Goal: Information Seeking & Learning: Check status

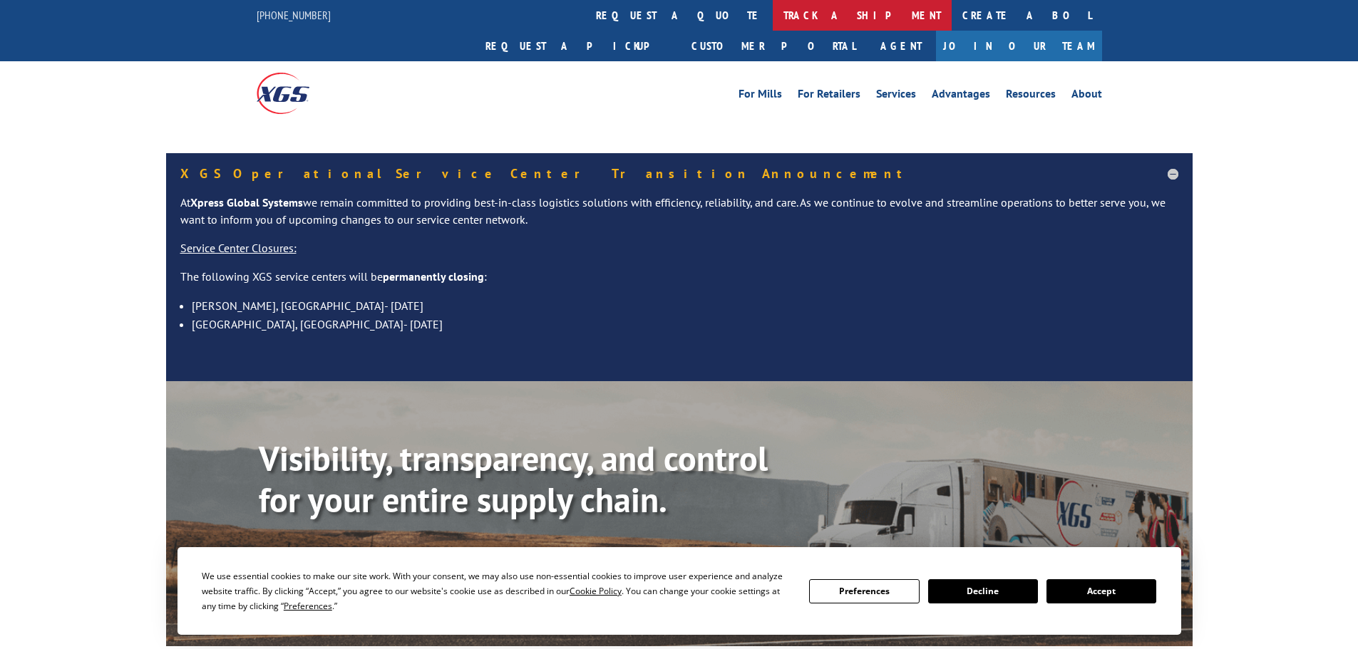
click at [773, 11] on link "track a shipment" at bounding box center [862, 15] width 179 height 31
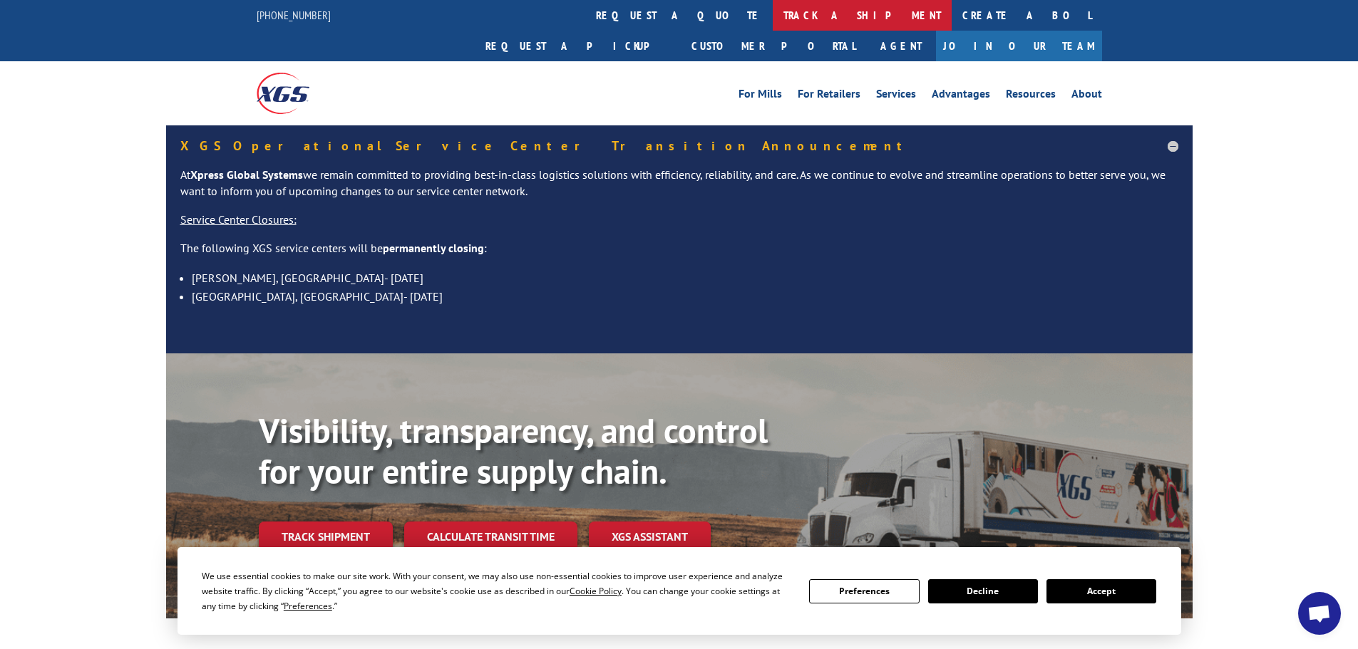
click at [773, 19] on link "track a shipment" at bounding box center [862, 15] width 179 height 31
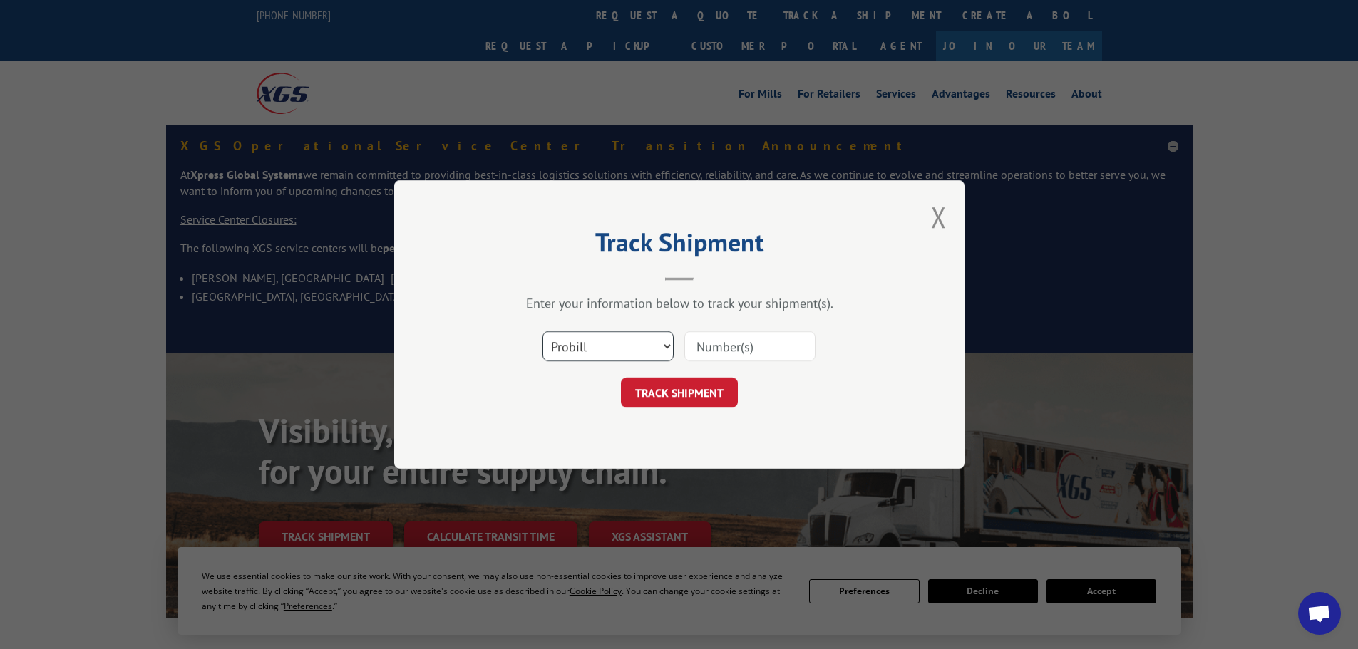
click at [599, 339] on select "Select category... Probill BOL PO" at bounding box center [607, 346] width 131 height 30
select select "bol"
click at [542, 331] on select "Select category... Probill BOL PO" at bounding box center [607, 346] width 131 height 30
click at [726, 346] on input at bounding box center [749, 346] width 131 height 30
paste input "5997733"
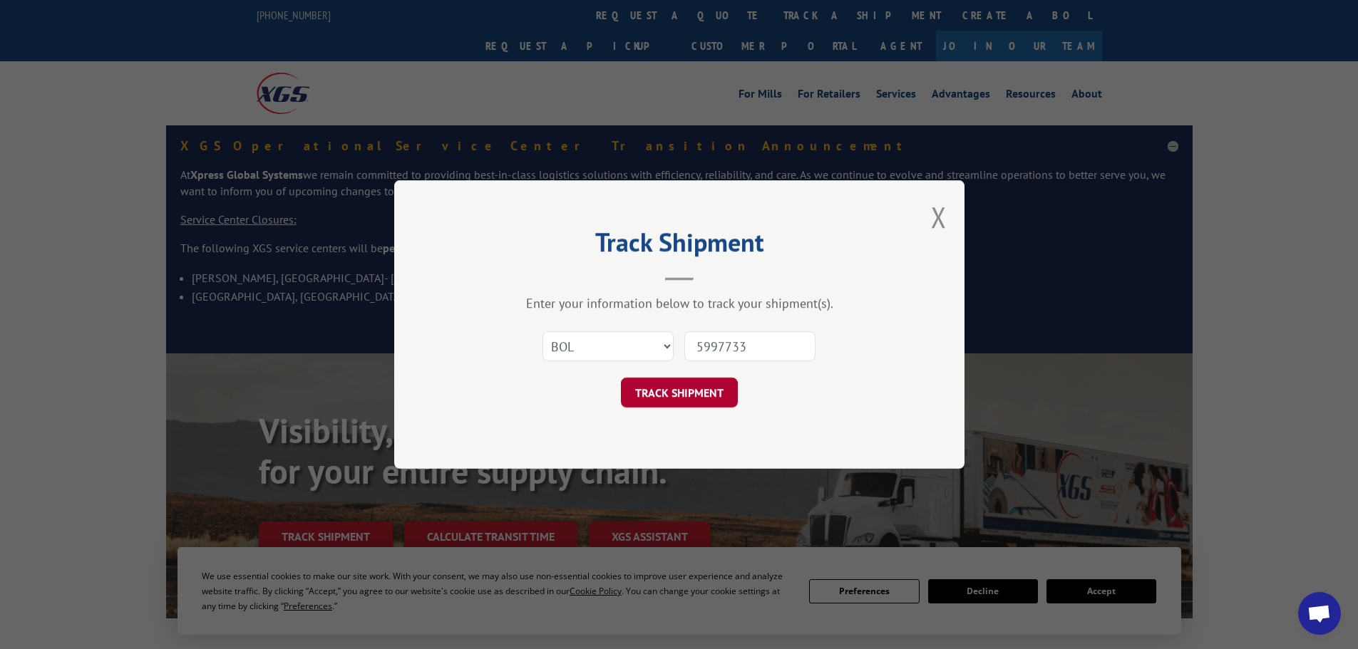
type input "5997733"
click at [668, 391] on button "TRACK SHIPMENT" at bounding box center [679, 393] width 117 height 30
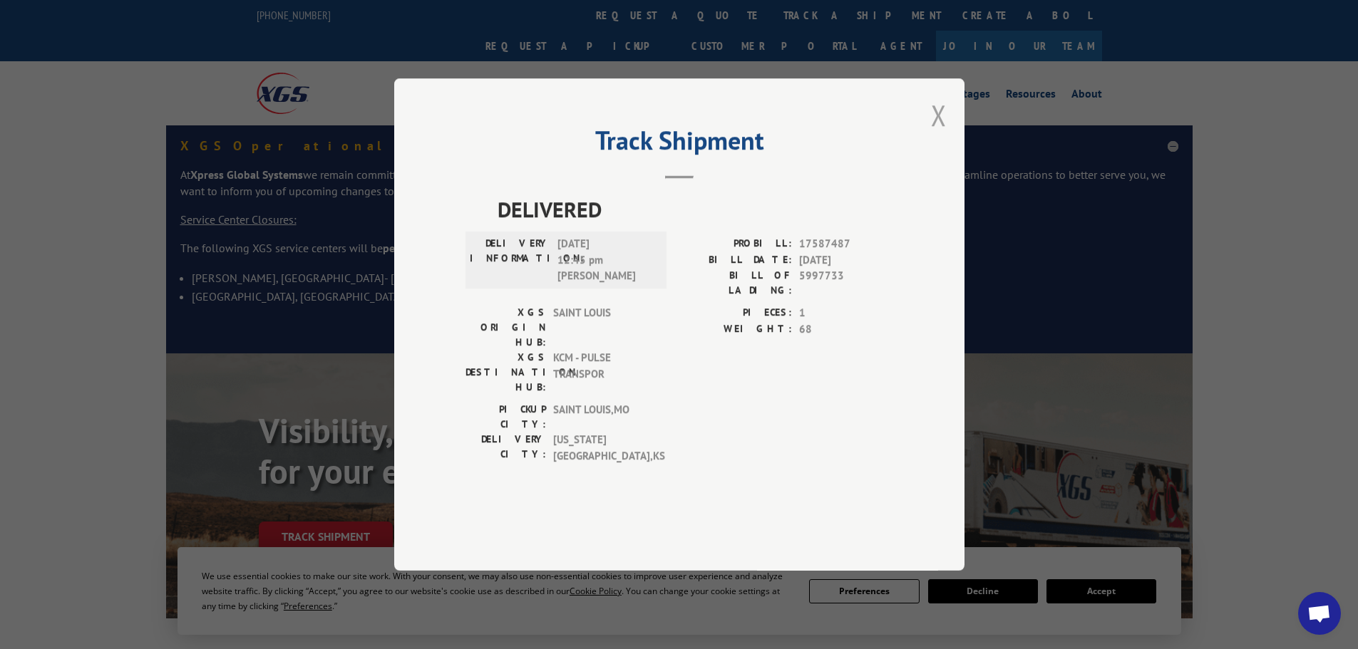
click at [937, 134] on button "Close modal" at bounding box center [939, 115] width 16 height 38
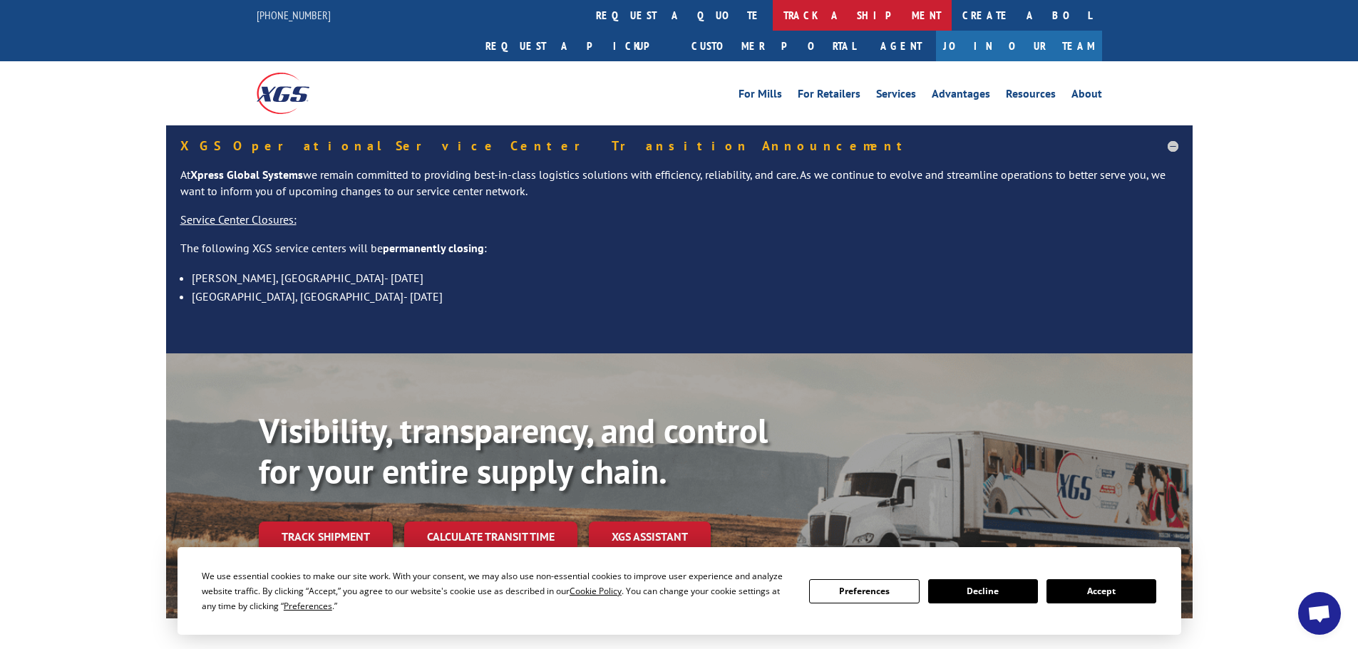
click at [773, 11] on link "track a shipment" at bounding box center [862, 15] width 179 height 31
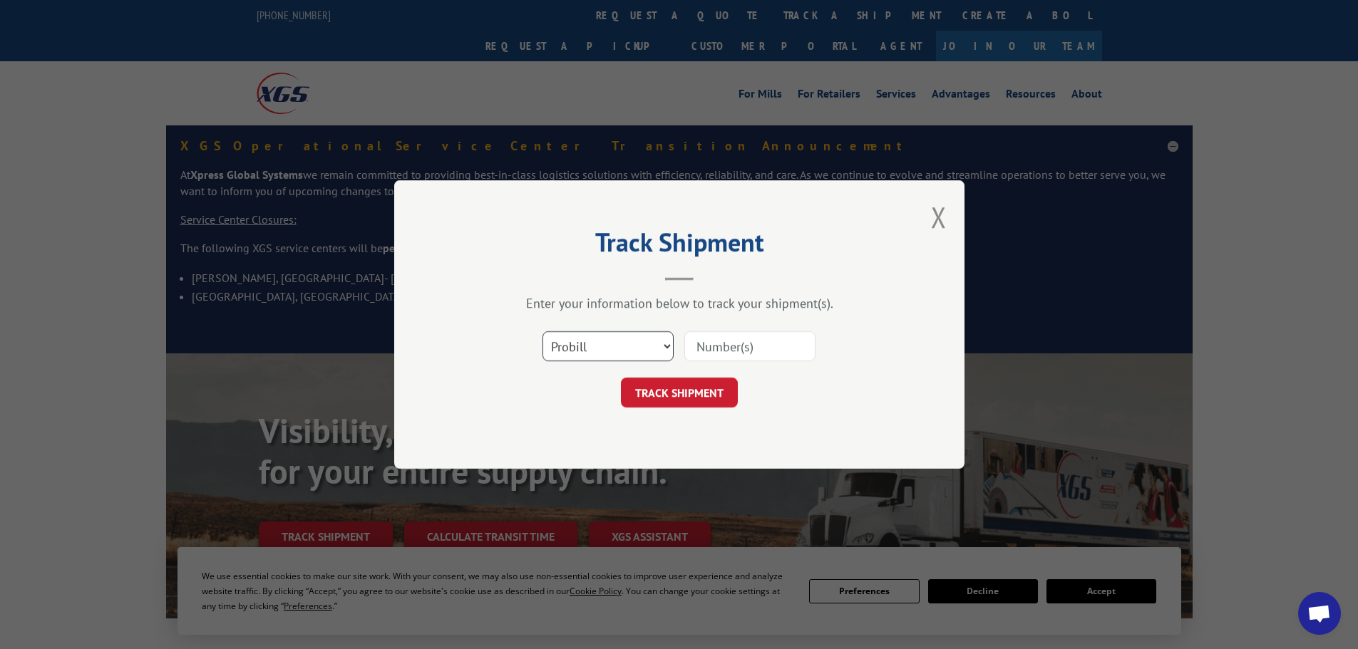
click at [588, 349] on select "Select category... Probill BOL PO" at bounding box center [607, 346] width 131 height 30
select select "bol"
click at [542, 331] on select "Select category... Probill BOL PO" at bounding box center [607, 346] width 131 height 30
click at [694, 342] on input at bounding box center [749, 346] width 131 height 30
paste input "5997733"
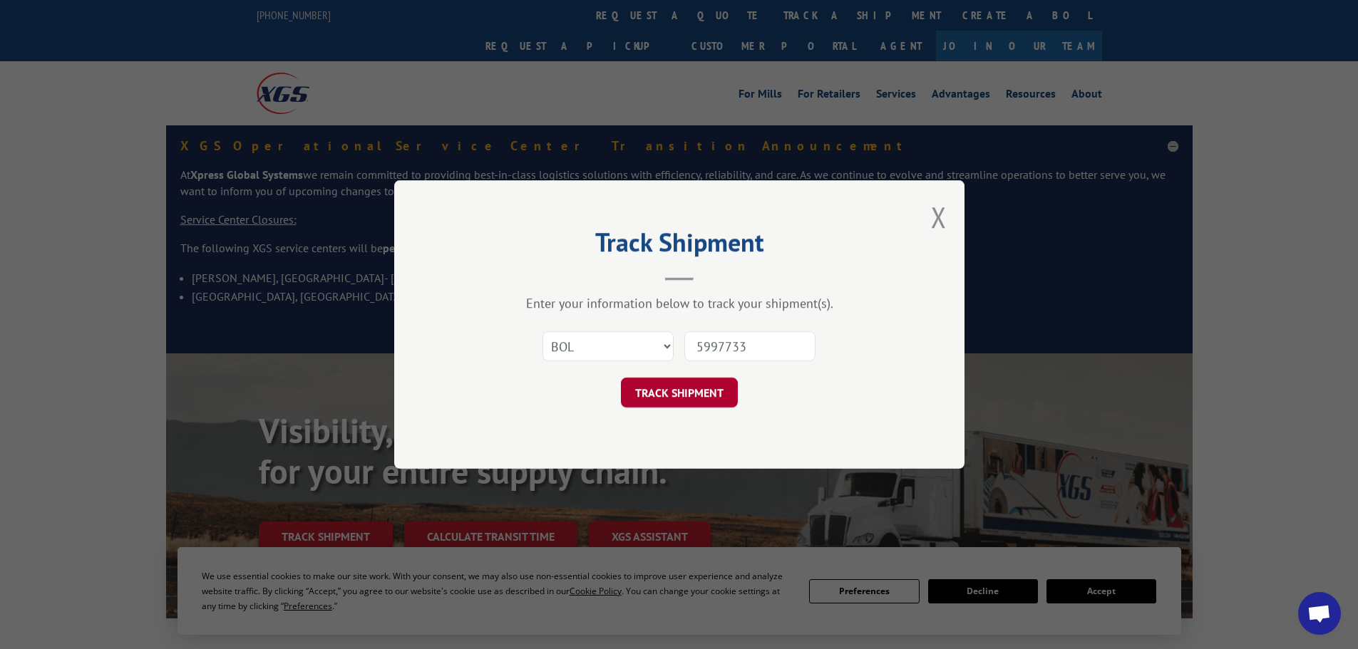
type input "5997733"
click at [688, 388] on button "TRACK SHIPMENT" at bounding box center [679, 393] width 117 height 30
